Goal: Information Seeking & Learning: Learn about a topic

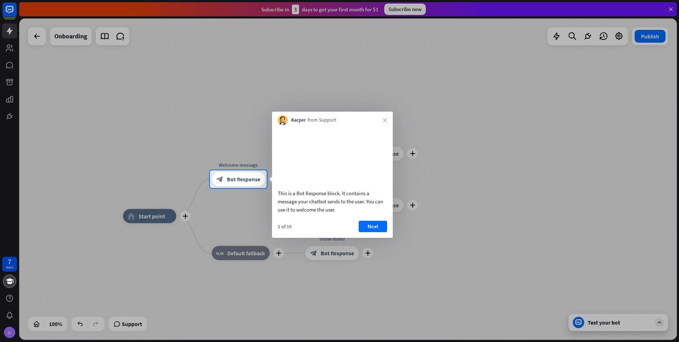
drag, startPoint x: 282, startPoint y: 201, endPoint x: 308, endPoint y: 201, distance: 26.3
click at [308, 201] on div "This is a Bot Response block. It contains a message your chatbot sends to the u…" at bounding box center [332, 201] width 109 height 25
drag, startPoint x: 308, startPoint y: 201, endPoint x: 340, endPoint y: 202, distance: 31.6
click at [340, 202] on div "This is a Bot Response block. It contains a message your chatbot sends to the u…" at bounding box center [332, 201] width 109 height 25
click at [373, 232] on button "Next" at bounding box center [373, 226] width 28 height 11
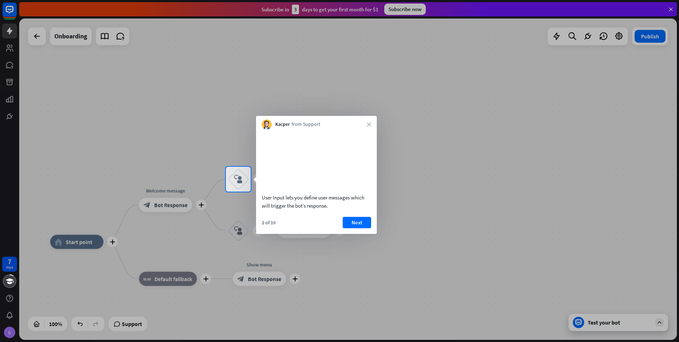
click at [356, 228] on button "Next" at bounding box center [357, 222] width 28 height 11
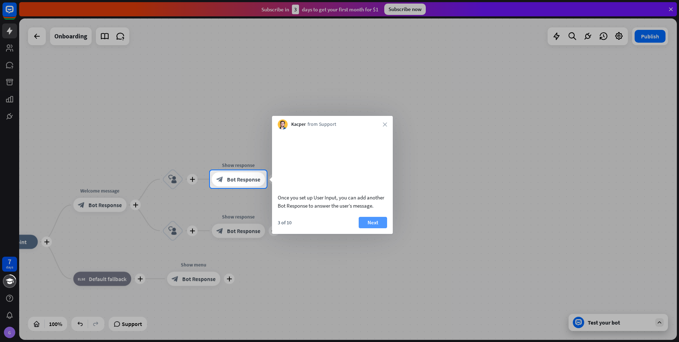
click at [370, 228] on button "Next" at bounding box center [373, 222] width 28 height 11
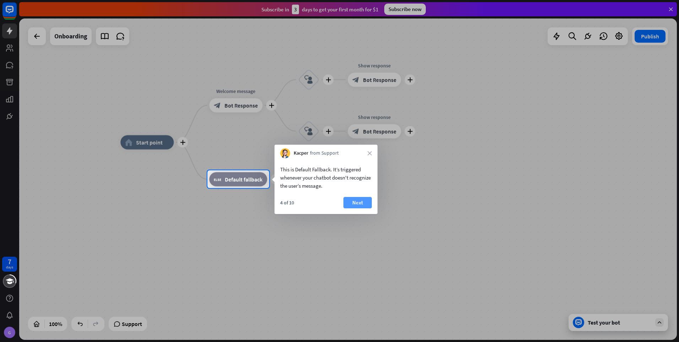
click at [362, 203] on button "Next" at bounding box center [358, 202] width 28 height 11
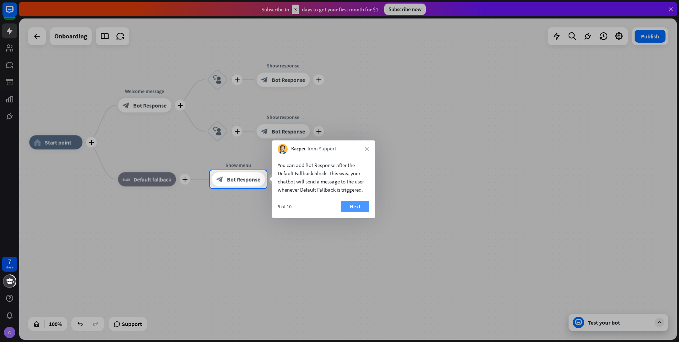
click at [362, 206] on button "Next" at bounding box center [355, 206] width 28 height 11
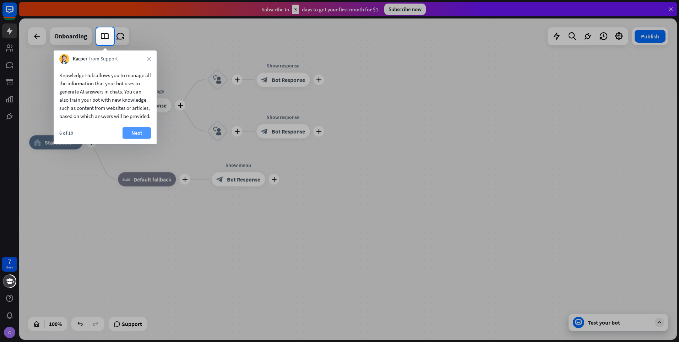
click at [139, 139] on button "Next" at bounding box center [137, 132] width 28 height 11
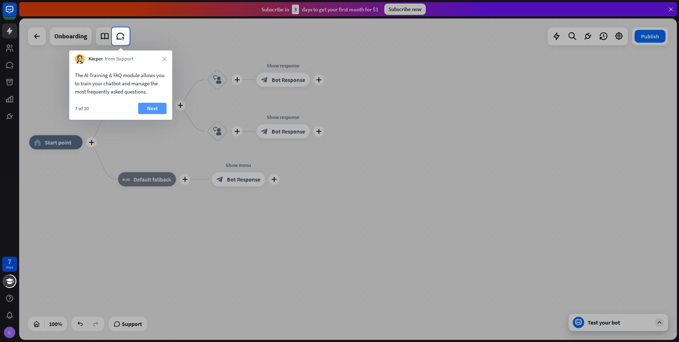
click at [154, 104] on button "Next" at bounding box center [152, 108] width 28 height 11
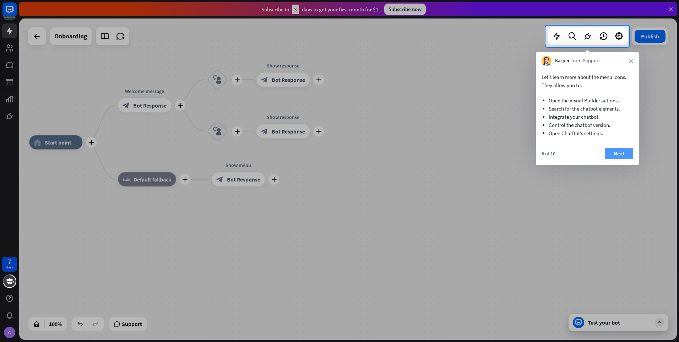
click at [620, 151] on button "Next" at bounding box center [619, 153] width 28 height 11
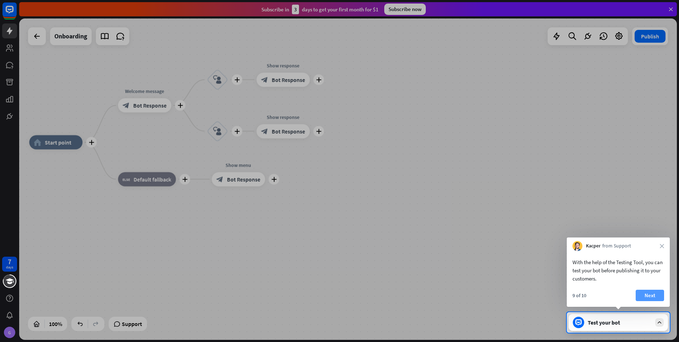
click at [644, 294] on button "Next" at bounding box center [650, 295] width 28 height 11
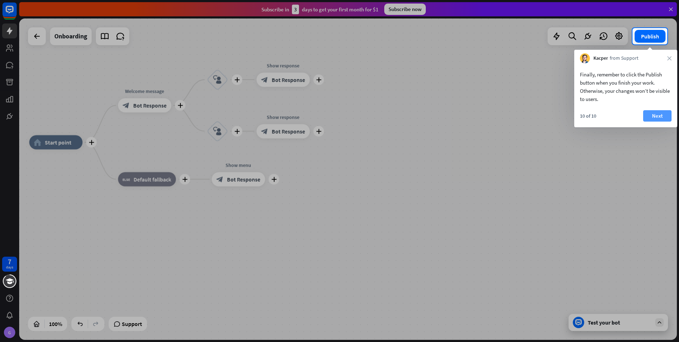
click at [661, 113] on button "Next" at bounding box center [658, 115] width 28 height 11
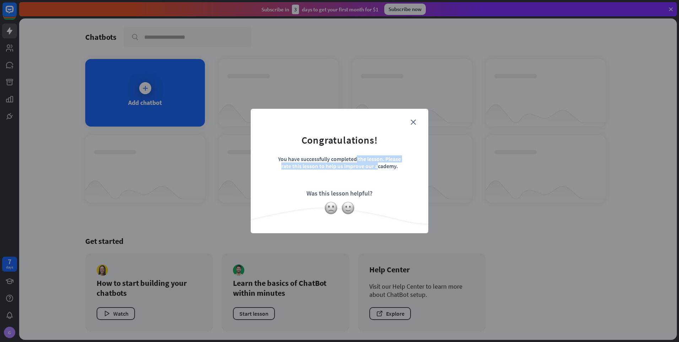
drag, startPoint x: 284, startPoint y: 162, endPoint x: 376, endPoint y: 169, distance: 92.6
click at [376, 169] on div "You have successfully completed the lesson. Please rate this lesson to help us …" at bounding box center [340, 167] width 124 height 25
drag, startPoint x: 376, startPoint y: 169, endPoint x: 380, endPoint y: 170, distance: 4.2
click at [380, 170] on div "You have successfully completed the lesson. Please rate this lesson to help us …" at bounding box center [340, 167] width 124 height 25
click at [412, 123] on icon "close" at bounding box center [413, 121] width 5 height 5
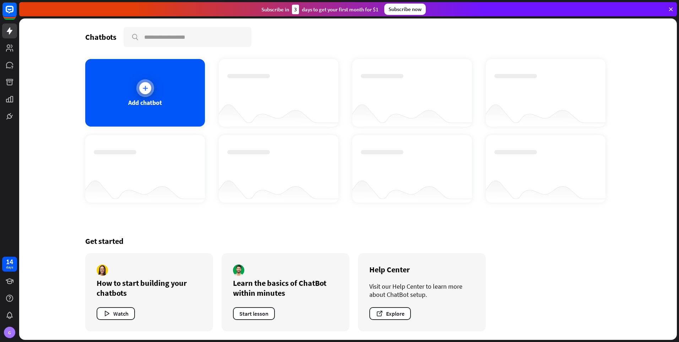
click at [152, 93] on div at bounding box center [145, 88] width 18 height 18
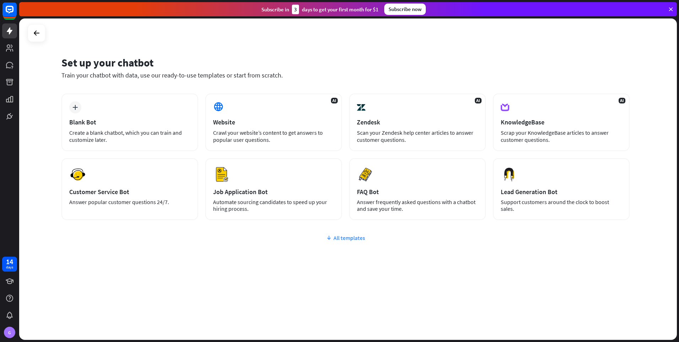
click at [354, 236] on div "All templates" at bounding box center [345, 237] width 569 height 7
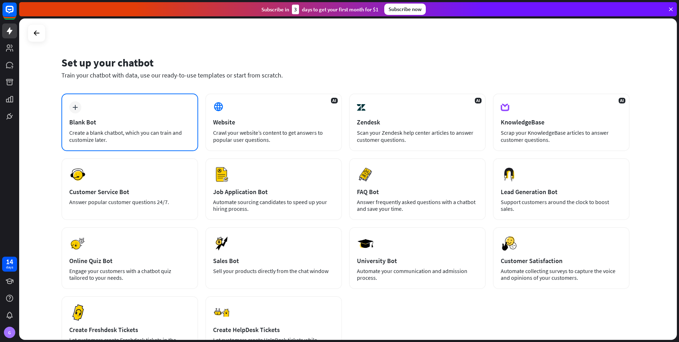
click at [118, 120] on div "Blank Bot" at bounding box center [129, 122] width 121 height 8
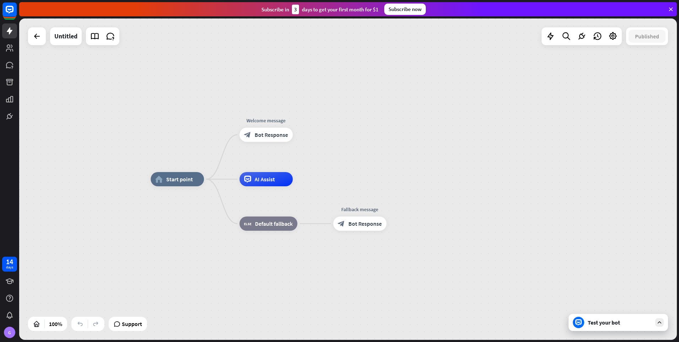
click at [656, 323] on div at bounding box center [660, 322] width 9 height 9
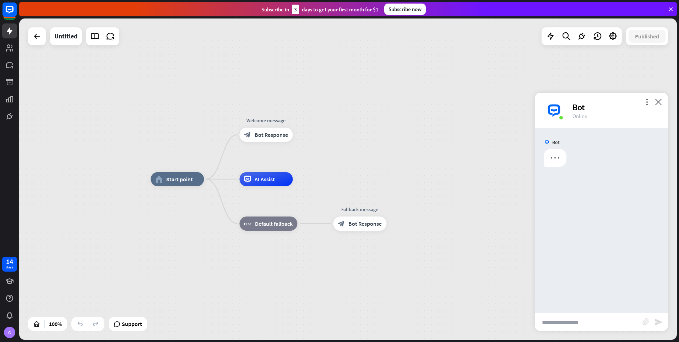
click at [658, 104] on icon "close" at bounding box center [658, 101] width 7 height 7
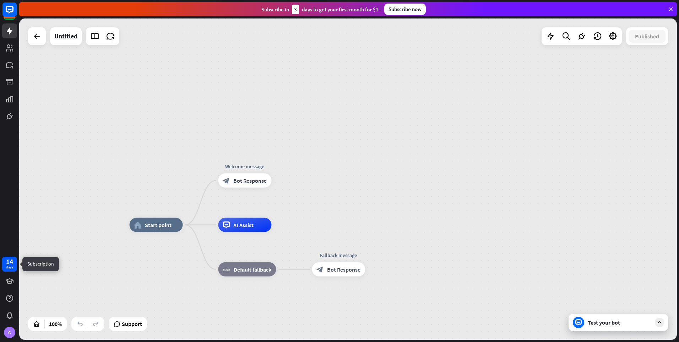
click at [12, 265] on div "days" at bounding box center [9, 267] width 7 height 5
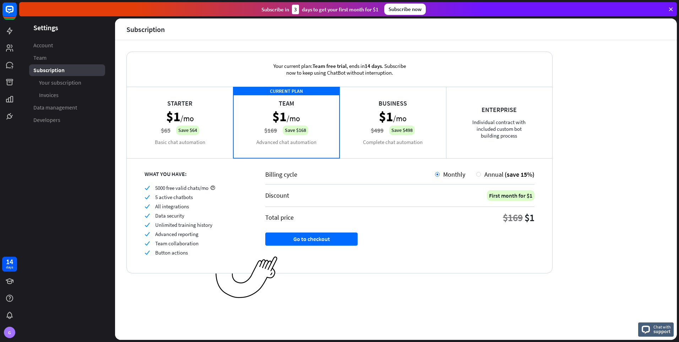
drag, startPoint x: 215, startPoint y: 136, endPoint x: 212, endPoint y: 140, distance: 4.8
click at [214, 138] on div "Starter $1 /mo $65 Save $64 Basic chat automation" at bounding box center [180, 122] width 107 height 71
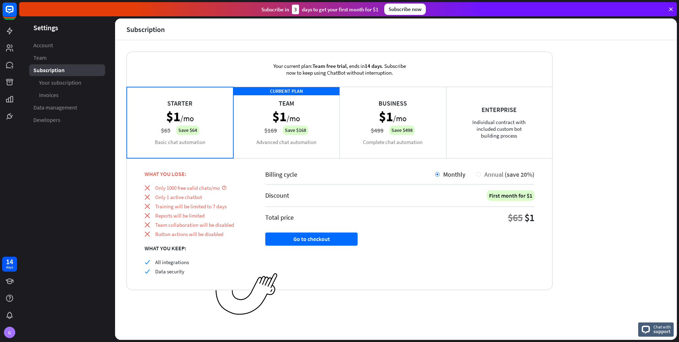
click at [480, 176] on div at bounding box center [479, 174] width 5 height 5
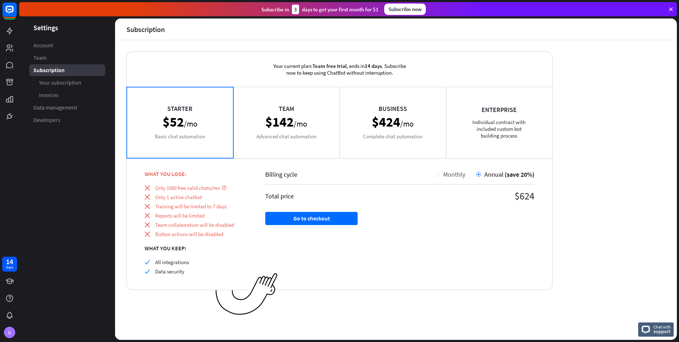
click at [451, 172] on span "Monthly" at bounding box center [454, 174] width 22 height 8
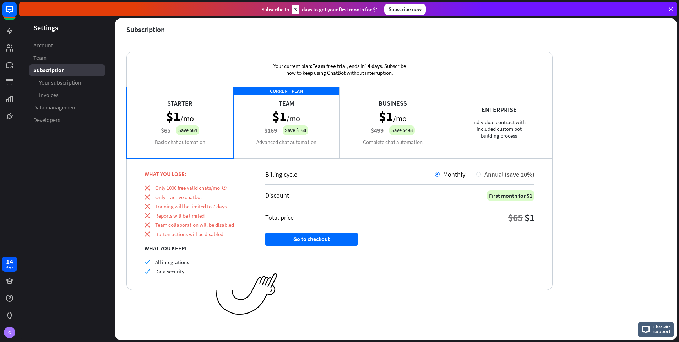
click at [491, 174] on span "Annual" at bounding box center [494, 174] width 19 height 8
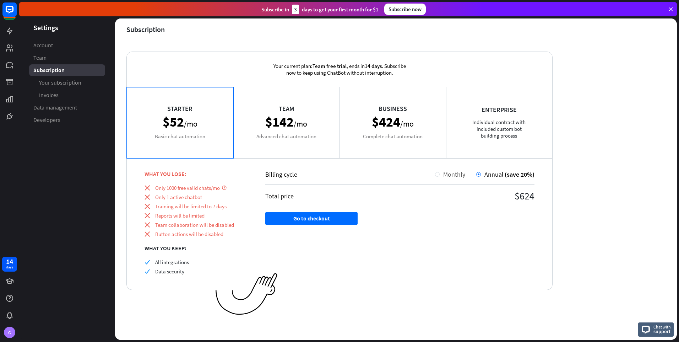
click at [459, 173] on span "Monthly" at bounding box center [454, 174] width 22 height 8
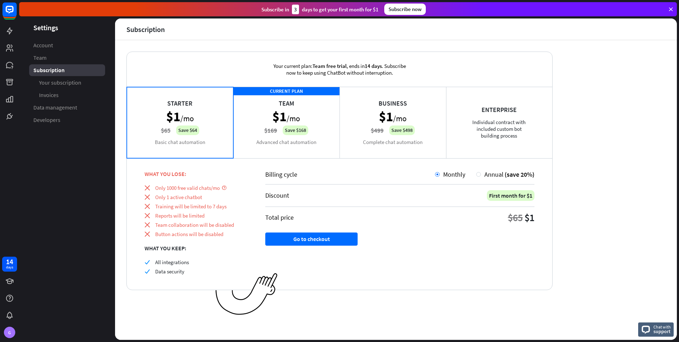
drag, startPoint x: 458, startPoint y: 173, endPoint x: 551, endPoint y: 183, distance: 92.9
click at [551, 183] on div "Billing cycle Monthly Annual (save 20%) Discount First month for $1 Total price…" at bounding box center [400, 224] width 305 height 132
click at [517, 140] on div "Enterprise Individual contract with included custom bot building process" at bounding box center [499, 122] width 107 height 71
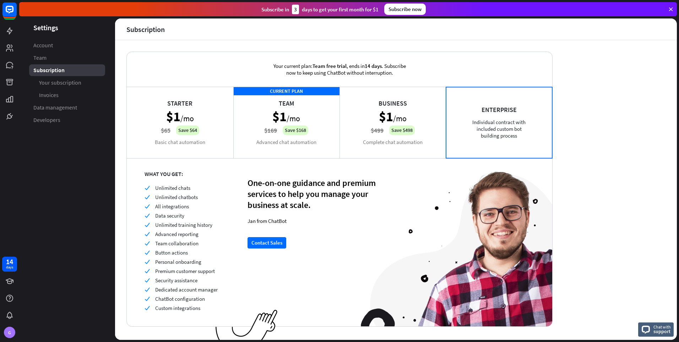
click at [299, 150] on div "CURRENT PLAN Team $1 /mo $169 Save $168 Advanced chat automation" at bounding box center [286, 122] width 107 height 71
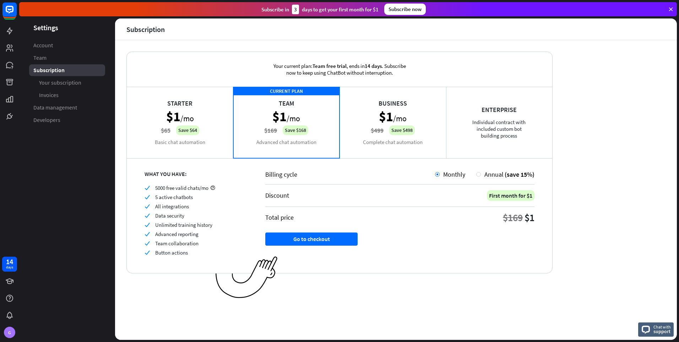
click at [188, 141] on div "Starter $1 /mo $65 Save $64 Basic chat automation" at bounding box center [180, 122] width 107 height 71
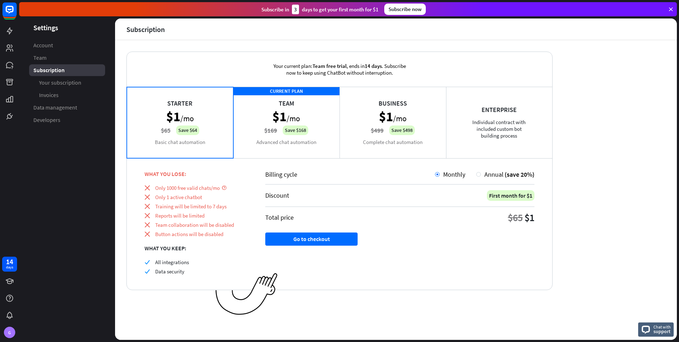
click at [389, 147] on div "Business $1 /mo $499 Save $498 Complete chat automation" at bounding box center [393, 122] width 107 height 71
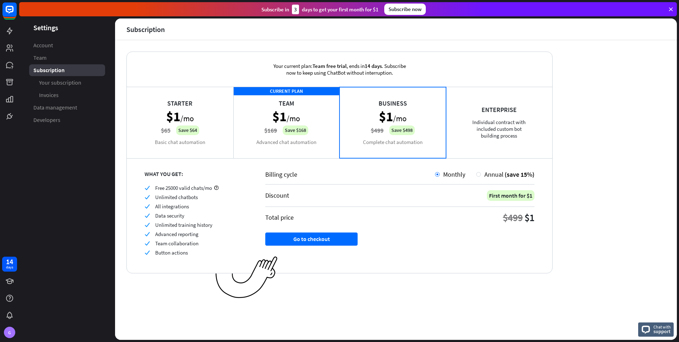
click at [529, 132] on div "Enterprise Individual contract with included custom bot building process" at bounding box center [499, 122] width 107 height 71
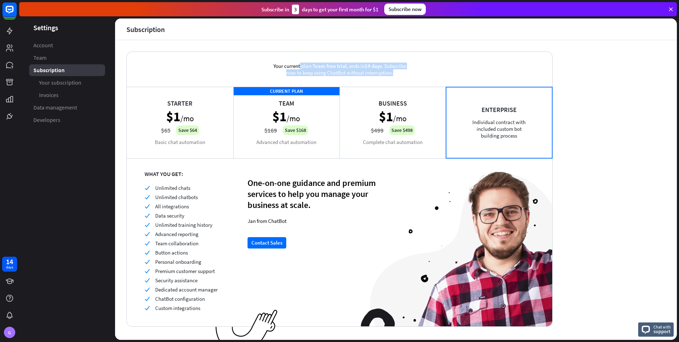
drag, startPoint x: 279, startPoint y: 66, endPoint x: 424, endPoint y: 76, distance: 144.6
click at [424, 76] on div "Your current plan: Team free trial , ends [DATE] . Subscribe now to keep using …" at bounding box center [340, 69] width 426 height 35
